Goal: Information Seeking & Learning: Learn about a topic

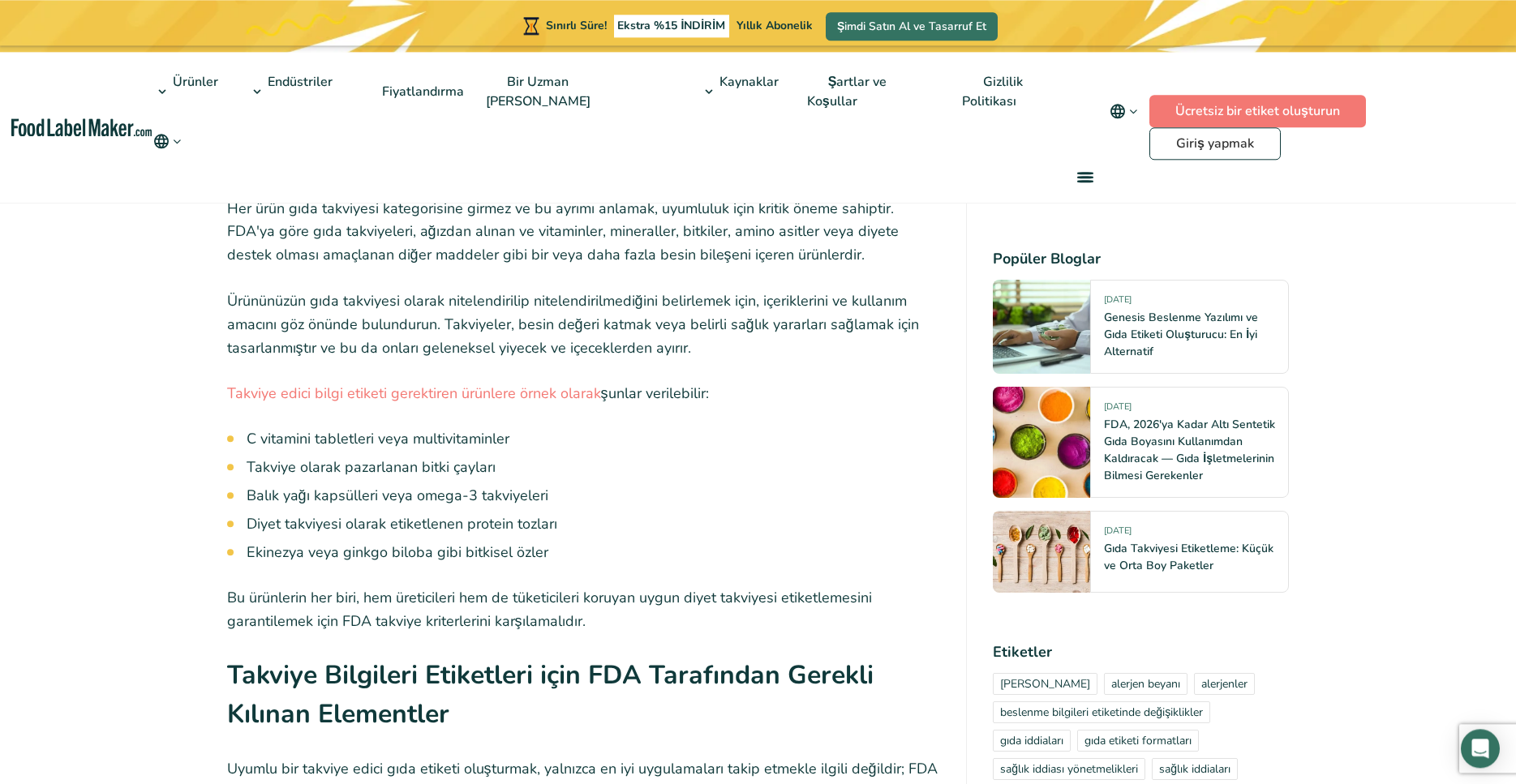
scroll to position [3212, 0]
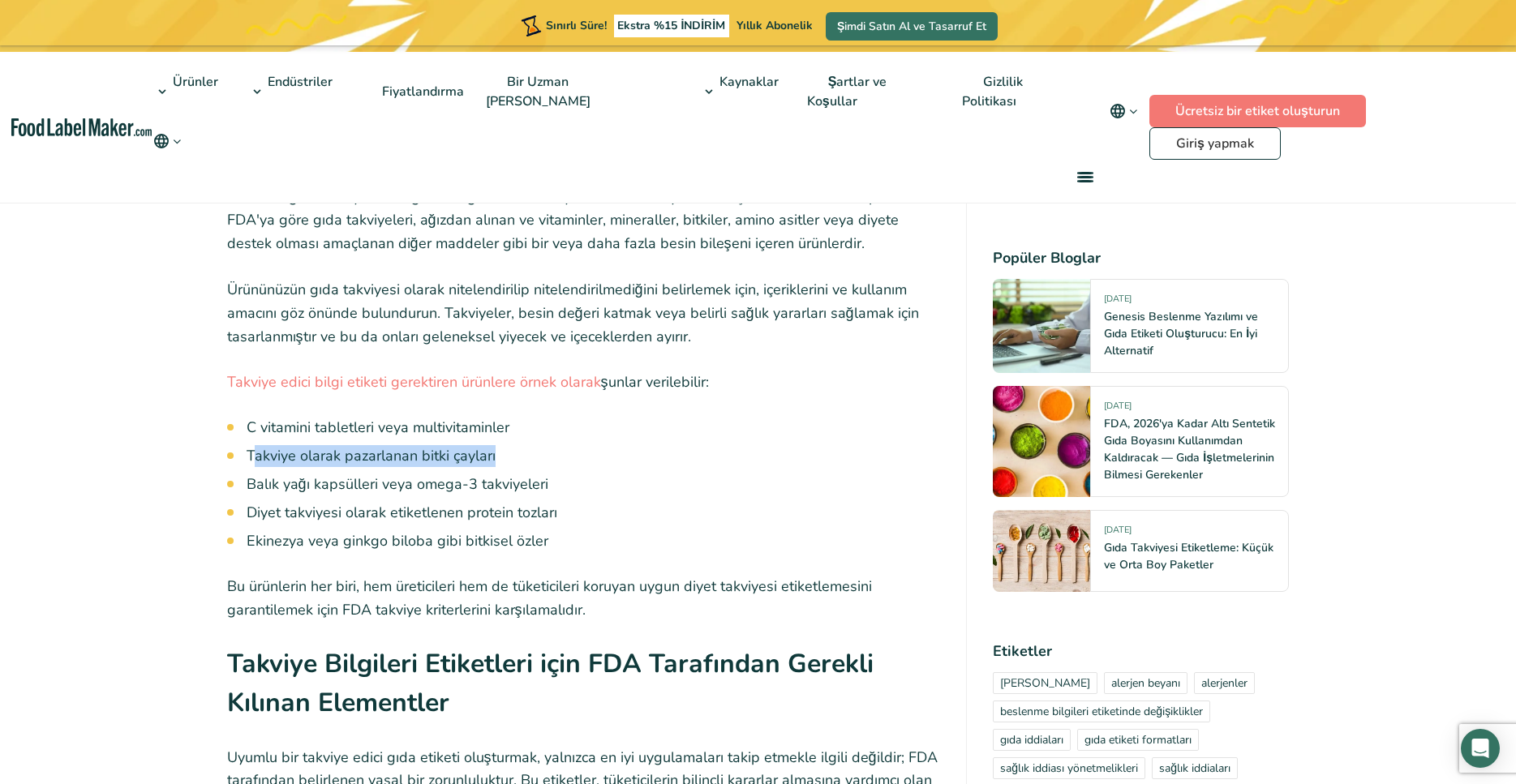
drag, startPoint x: 274, startPoint y: 480, endPoint x: 503, endPoint y: 491, distance: 229.3
click at [503, 468] on li "Takviye olarak pazarlanan bitki çayları" at bounding box center [594, 456] width 694 height 22
drag, startPoint x: 253, startPoint y: 507, endPoint x: 547, endPoint y: 520, distance: 294.3
click at [547, 496] on li "Balık yağı kapsülleri veya omega-3 takviyeleri" at bounding box center [594, 484] width 694 height 22
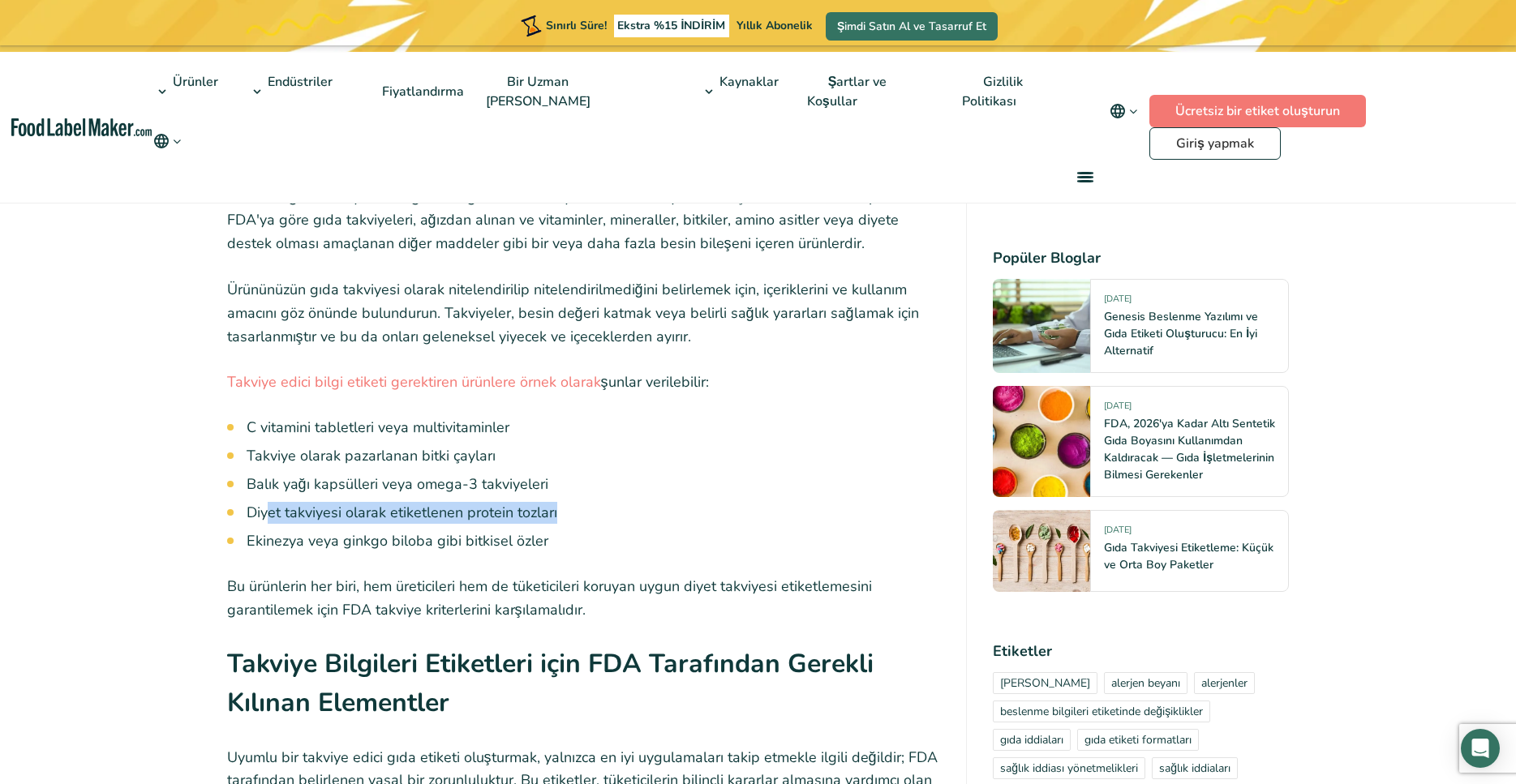
drag, startPoint x: 284, startPoint y: 541, endPoint x: 456, endPoint y: 544, distance: 172.0
click at [595, 524] on li "Diyet takviyesi olarak etiketlenen protein tozları" at bounding box center [594, 513] width 694 height 22
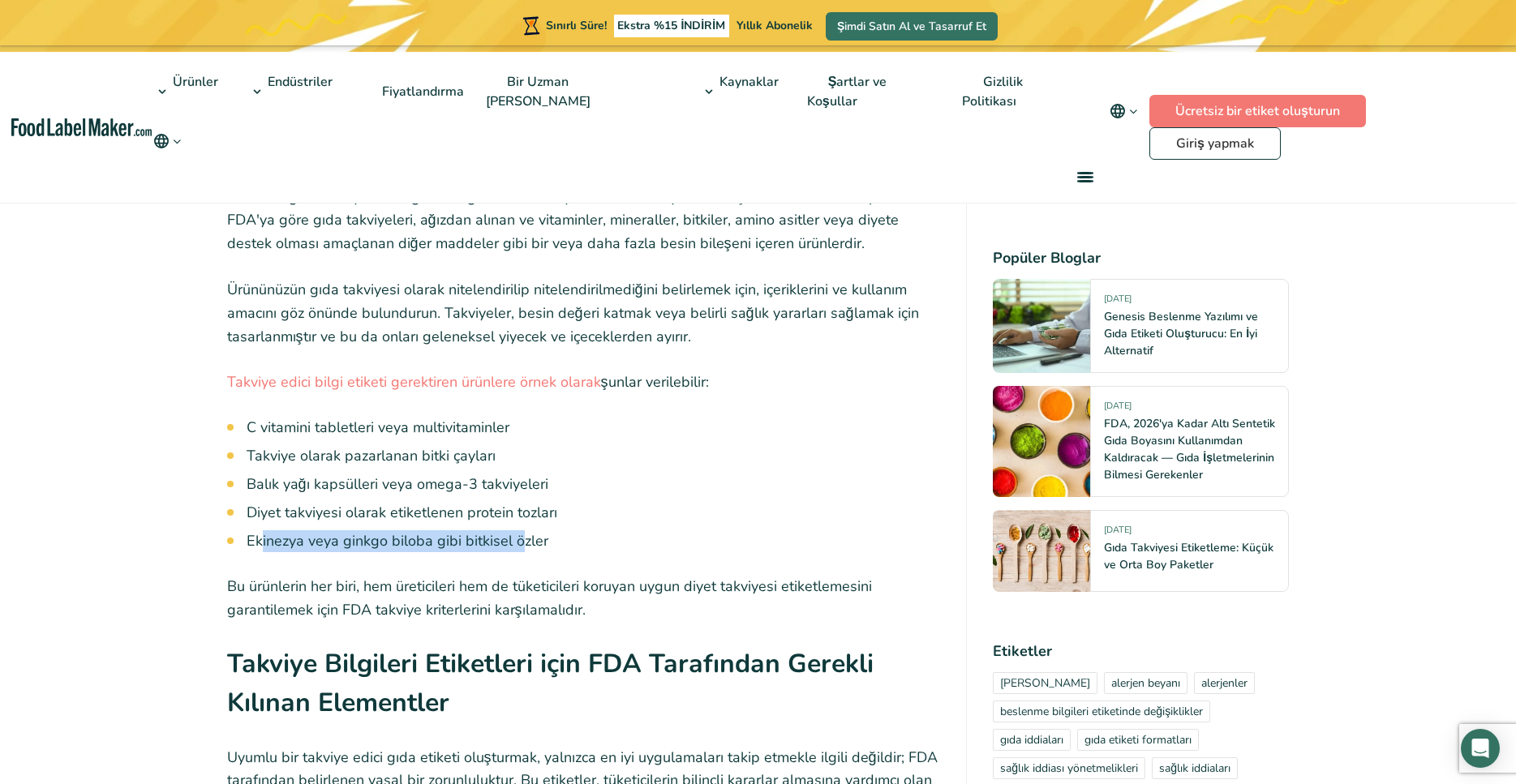
drag, startPoint x: 275, startPoint y: 565, endPoint x: 539, endPoint y: 563, distance: 264.0
click at [532, 551] on font "Ekinezya veya ginkgo biloba gibi bitkisel özler" at bounding box center [397, 541] width 302 height 19
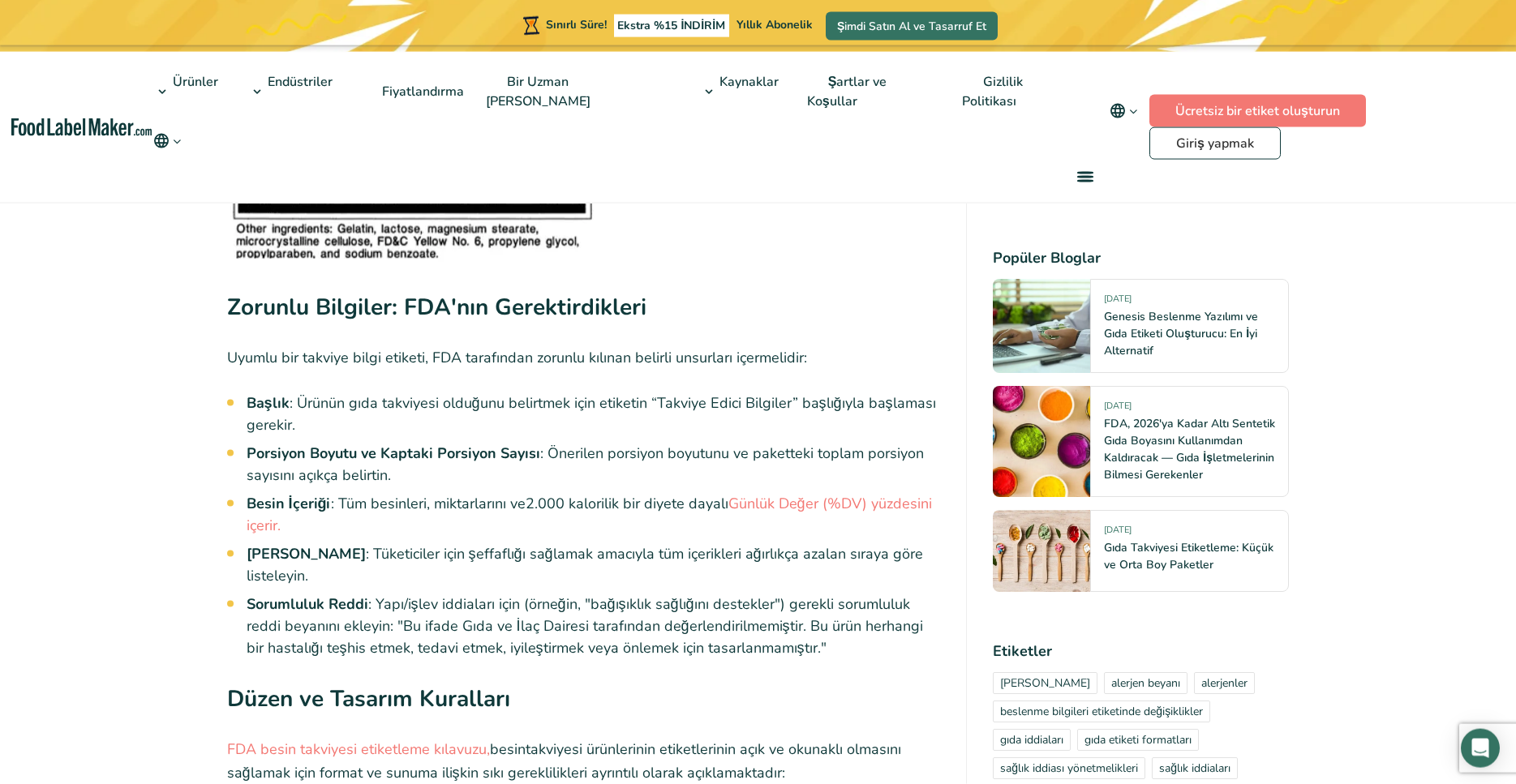
scroll to position [4176, 0]
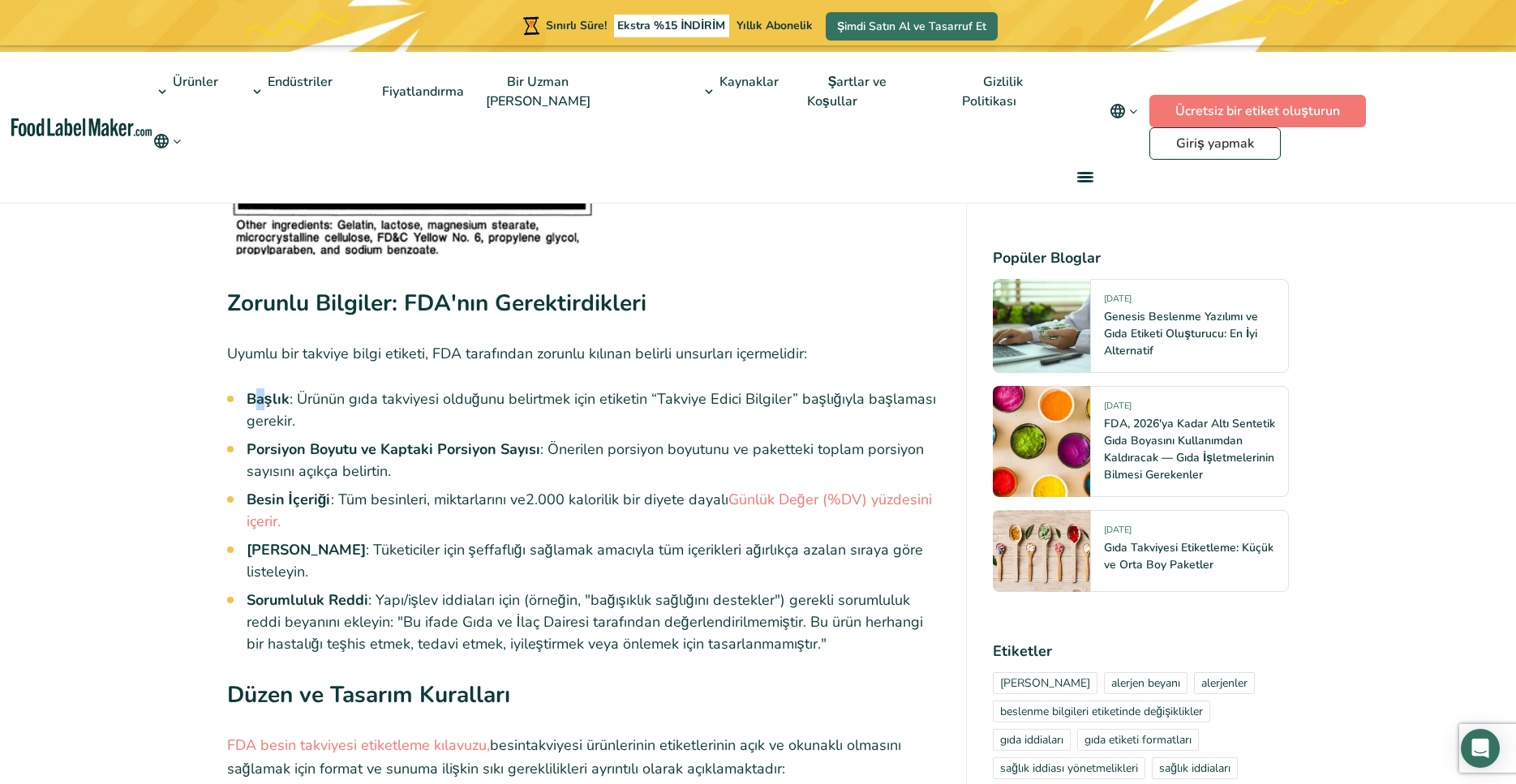
click at [266, 409] on font "Başlık" at bounding box center [268, 399] width 43 height 19
drag, startPoint x: 267, startPoint y: 476, endPoint x: 370, endPoint y: 499, distance: 105.5
click at [396, 459] on font "Porsiyon Boyutu ve Kaptaki Porsiyon Sayısı" at bounding box center [393, 449] width 294 height 19
drag, startPoint x: 275, startPoint y: 526, endPoint x: 390, endPoint y: 528, distance: 115.0
click at [390, 528] on li "Besin İçeriği : Tüm besinleri, miktarlarını ve 2.000 kalorilik bir diyete dayal…" at bounding box center [594, 510] width 694 height 43
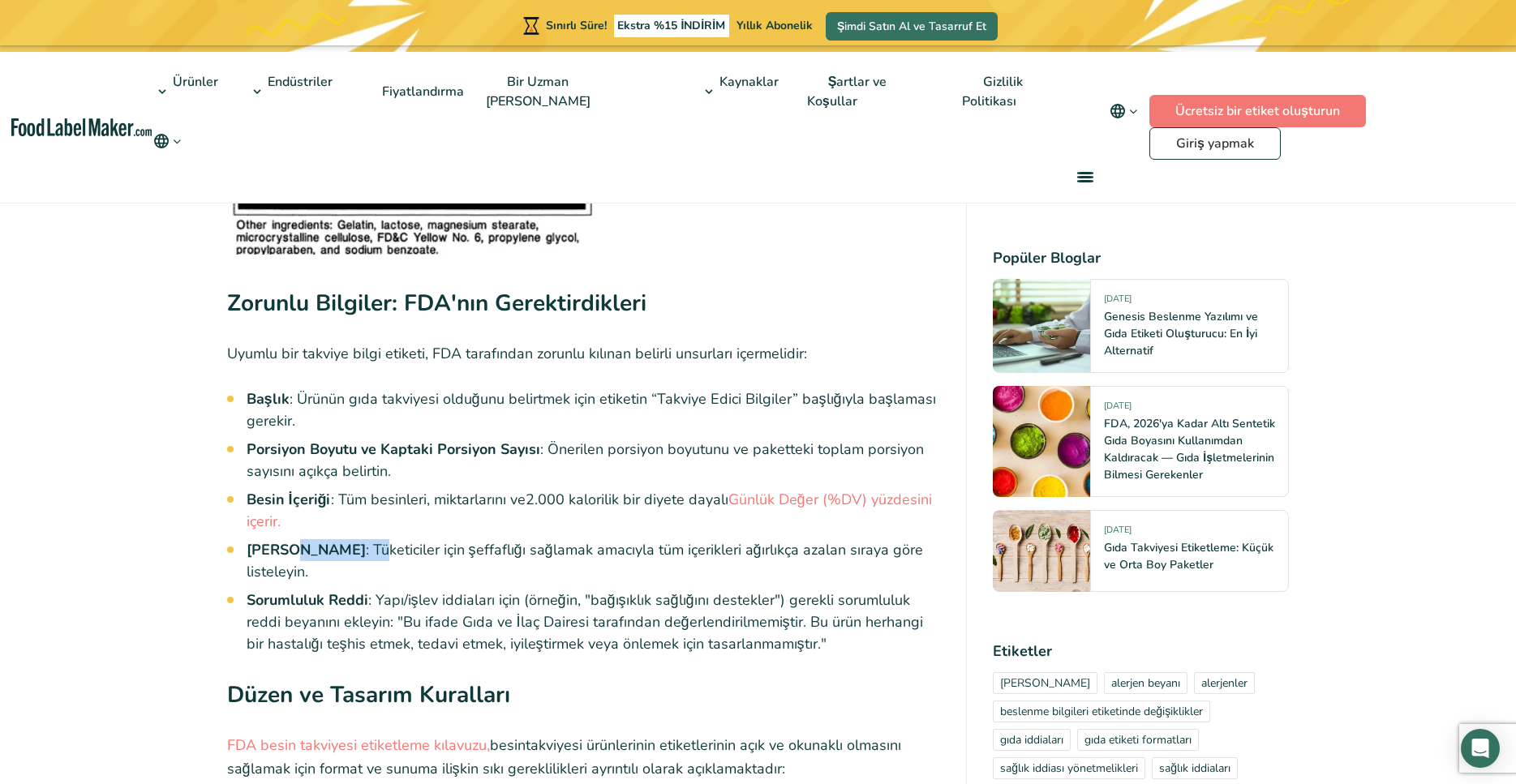
drag, startPoint x: 291, startPoint y: 580, endPoint x: 346, endPoint y: 600, distance: 58.5
click at [402, 577] on li "Diyet İçerik Listesi : Tüketiciler için şeffaflığı sağlamak amacıyla tüm içerik…" at bounding box center [594, 560] width 694 height 43
drag, startPoint x: 275, startPoint y: 627, endPoint x: 421, endPoint y: 619, distance: 146.2
click at [421, 619] on li "Sorumluluk Reddi : Yapı/işlev iddiaları için (örneğin, "bağışıklık sağlığını de…" at bounding box center [594, 623] width 694 height 66
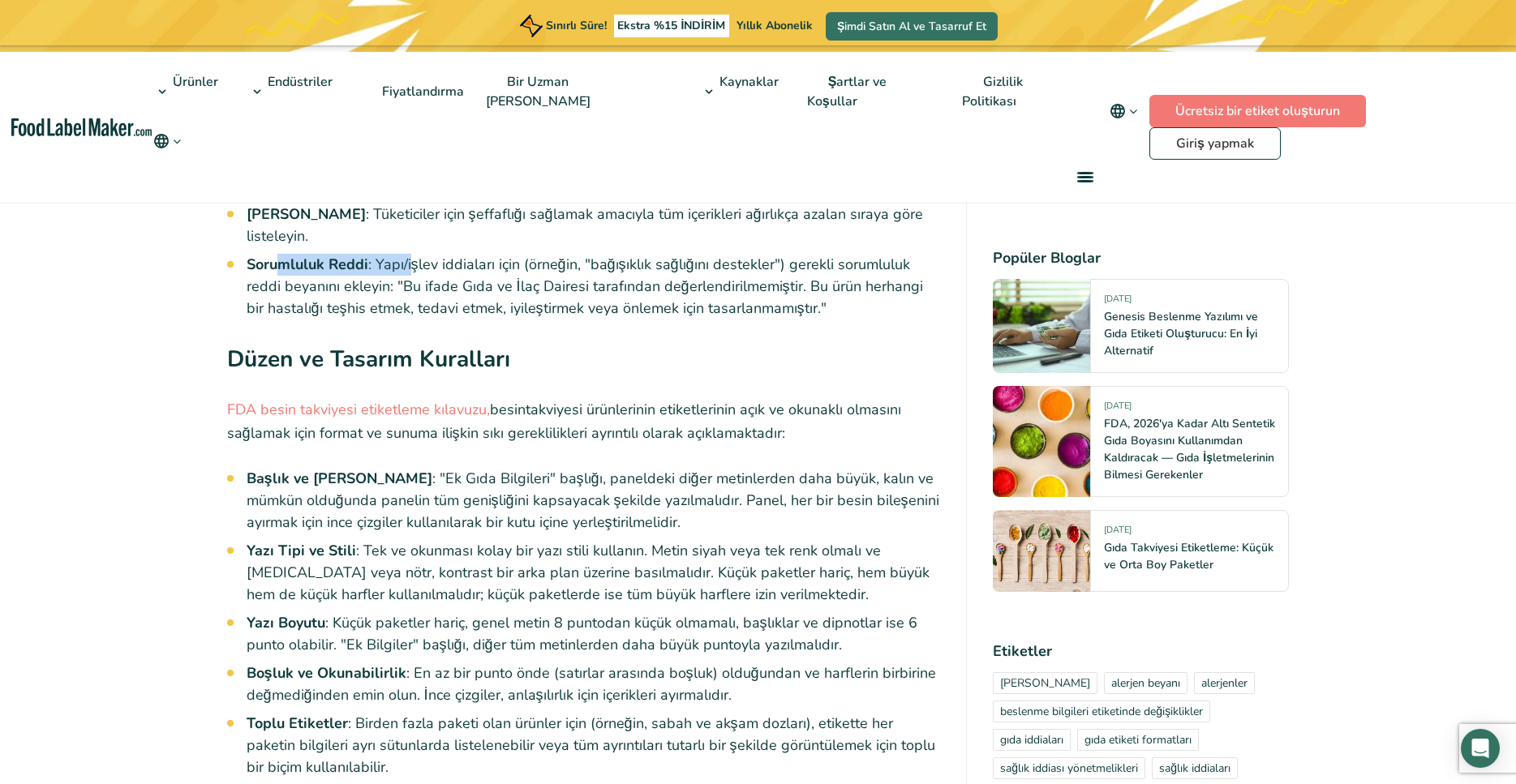
scroll to position [4712, 0]
